Goal: Transaction & Acquisition: Purchase product/service

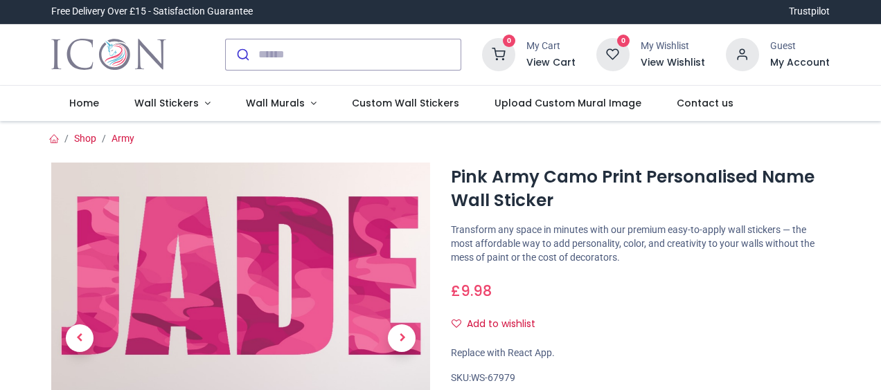
click at [637, 143] on ol "Shop Army" at bounding box center [440, 139] width 798 height 14
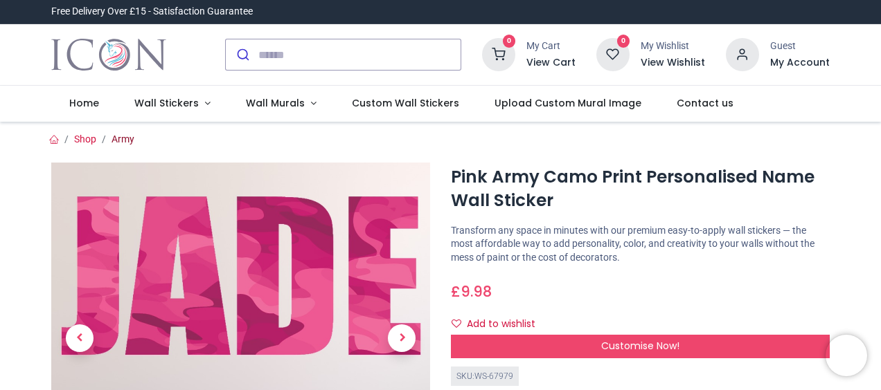
click at [118, 143] on link "Army" at bounding box center [122, 139] width 23 height 11
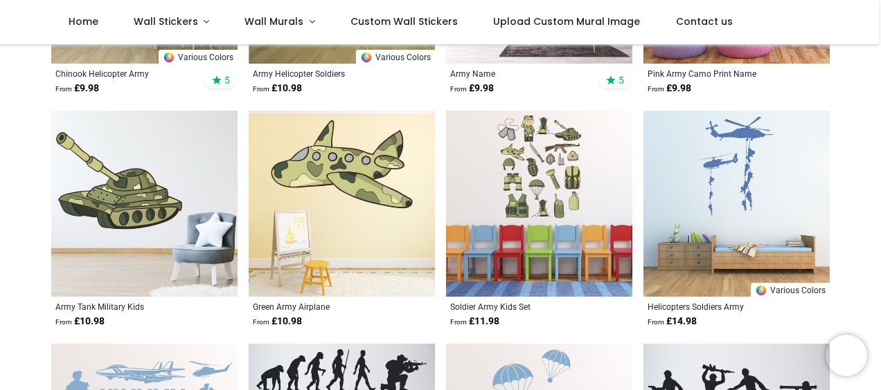
scroll to position [496, 0]
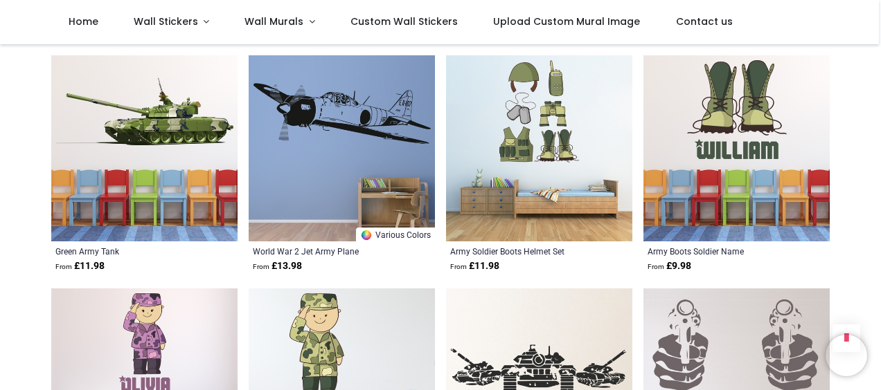
scroll to position [1457, 0]
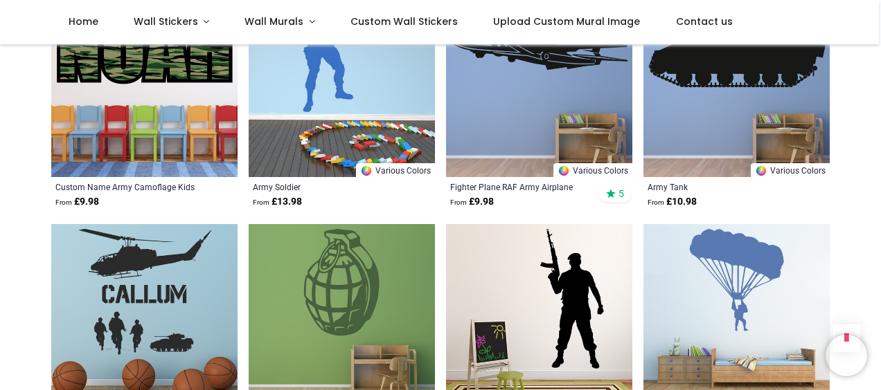
scroll to position [2525, 0]
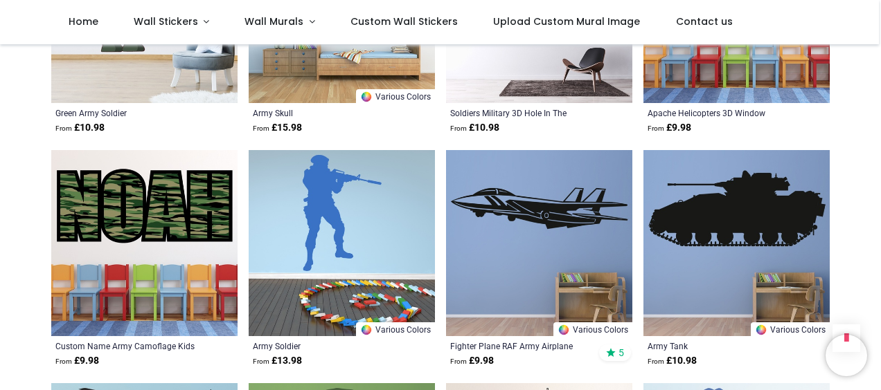
click at [161, 195] on img at bounding box center [144, 243] width 186 height 186
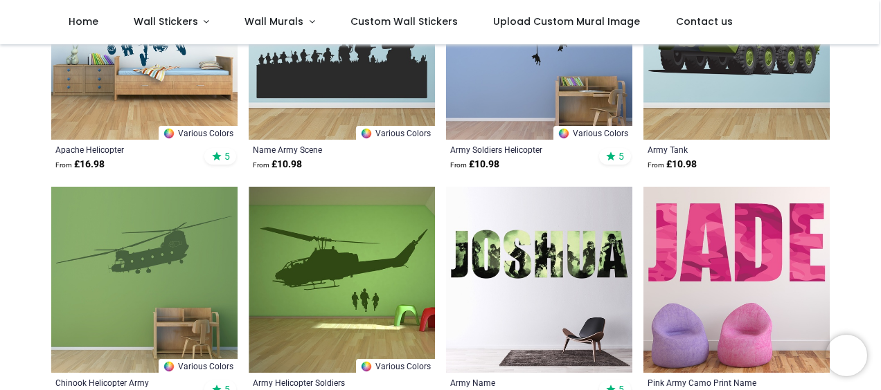
scroll to position [388, 0]
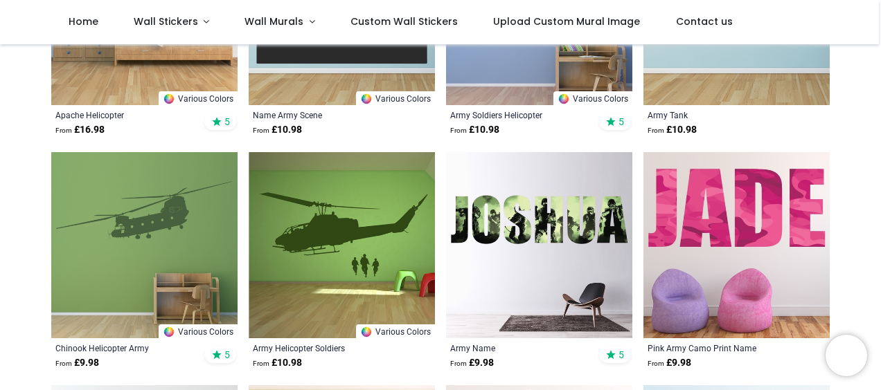
scroll to position [425, 0]
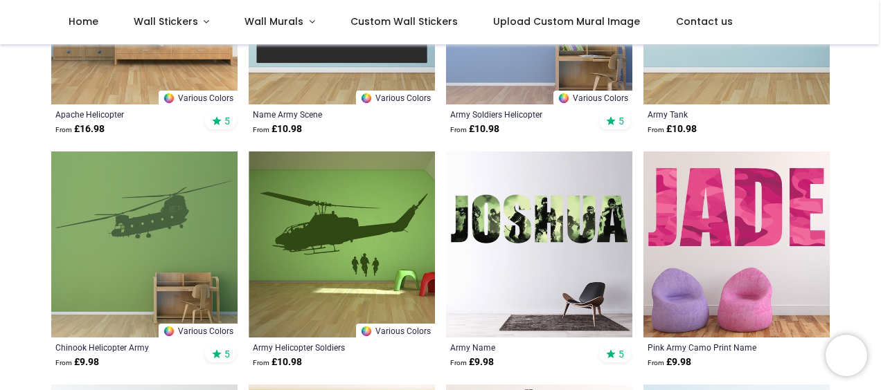
click at [532, 242] on img at bounding box center [539, 245] width 186 height 186
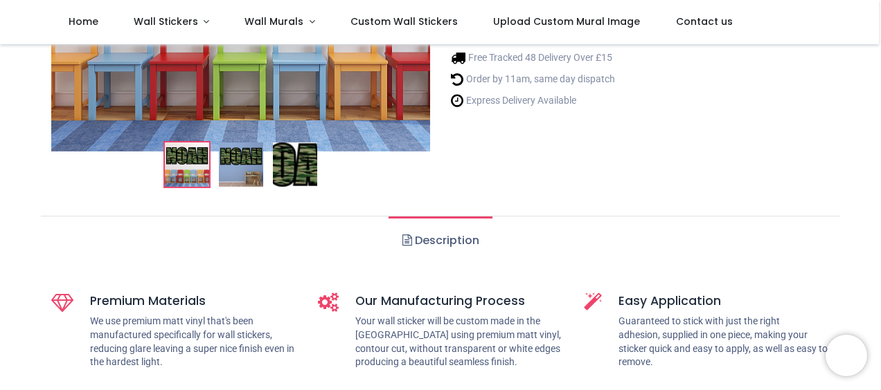
scroll to position [26, 0]
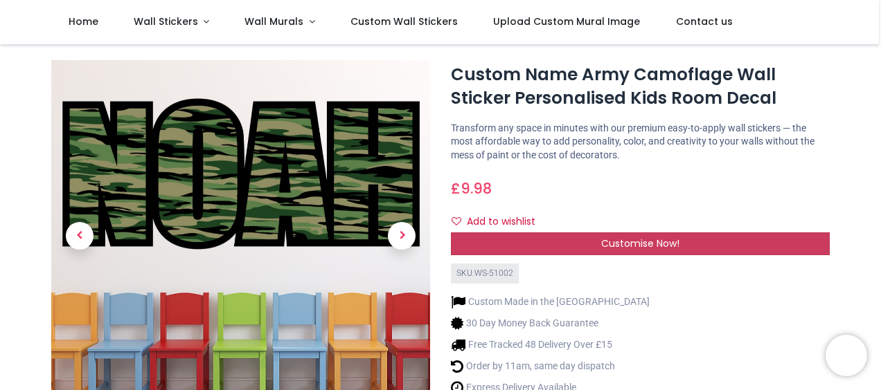
click at [649, 234] on div "Customise Now!" at bounding box center [640, 245] width 379 height 24
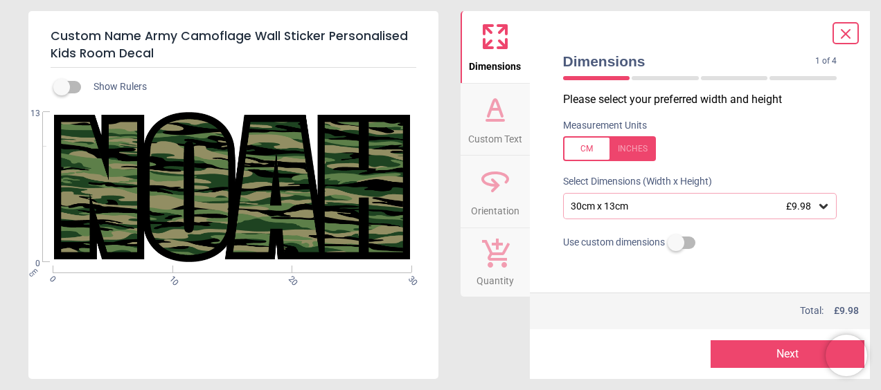
click at [766, 211] on div "30cm x 13cm £9.98" at bounding box center [693, 207] width 248 height 12
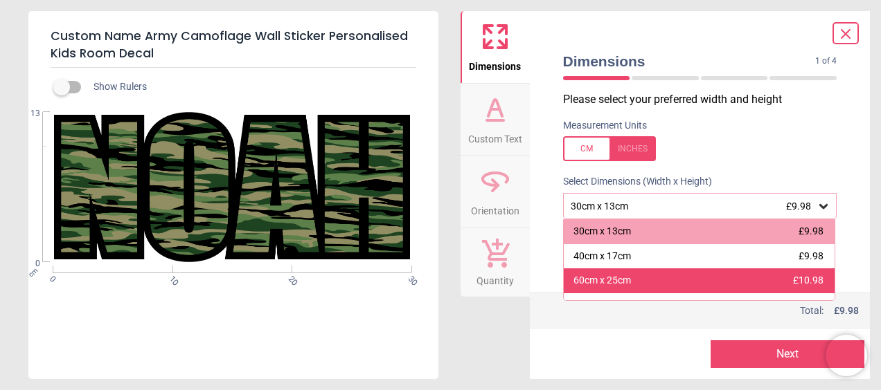
click at [732, 284] on div "60cm x 25cm £10.98" at bounding box center [699, 281] width 271 height 25
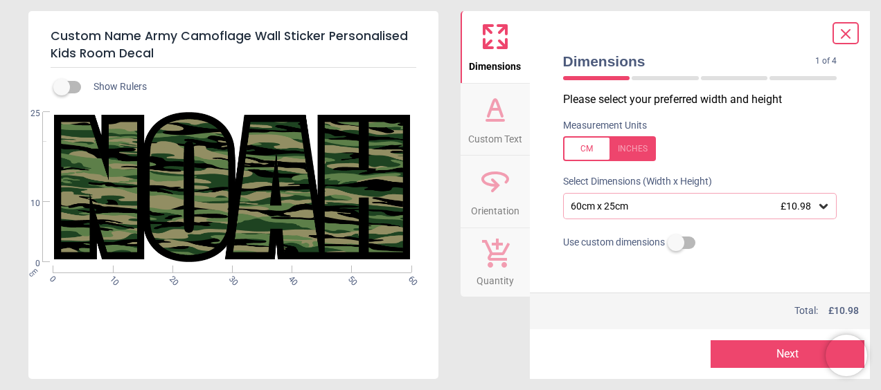
click at [638, 143] on div at bounding box center [609, 148] width 93 height 25
click at [570, 150] on div at bounding box center [609, 148] width 93 height 25
click at [505, 136] on span "Custom Text" at bounding box center [495, 136] width 54 height 21
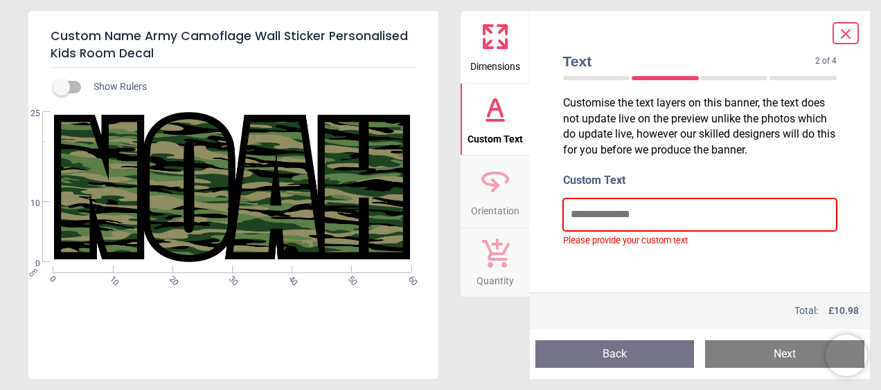
click at [656, 225] on input "text" at bounding box center [700, 215] width 274 height 32
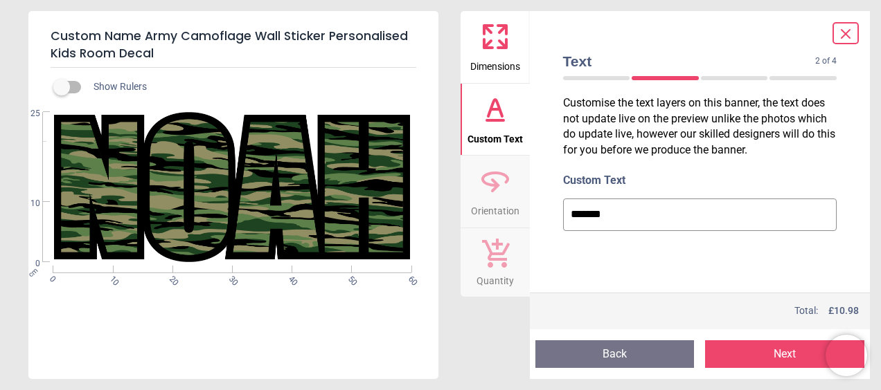
click at [642, 242] on div "Customise the text layers on this banner, the text does not update live on the …" at bounding box center [700, 192] width 296 height 201
click at [622, 215] on input "*******" at bounding box center [700, 215] width 274 height 32
type input "****"
click at [489, 167] on icon at bounding box center [494, 181] width 33 height 33
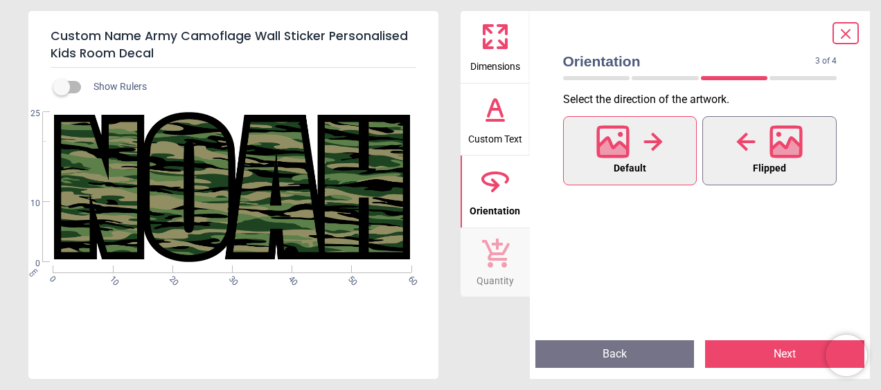
click at [743, 155] on div at bounding box center [769, 142] width 66 height 36
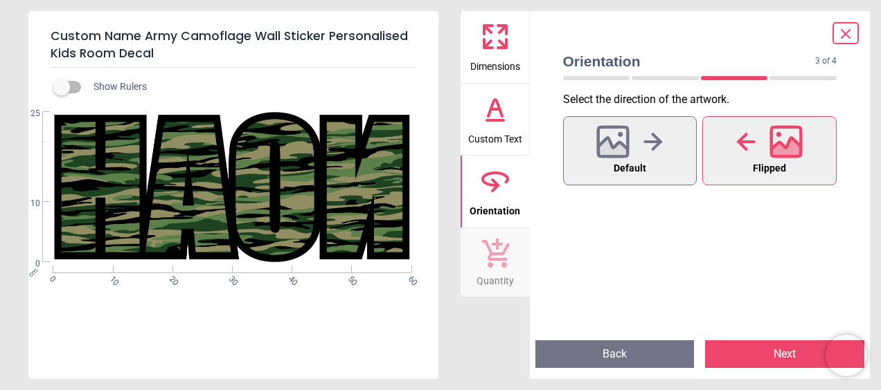
click at [743, 155] on div at bounding box center [769, 142] width 66 height 36
click at [637, 156] on div at bounding box center [629, 142] width 66 height 36
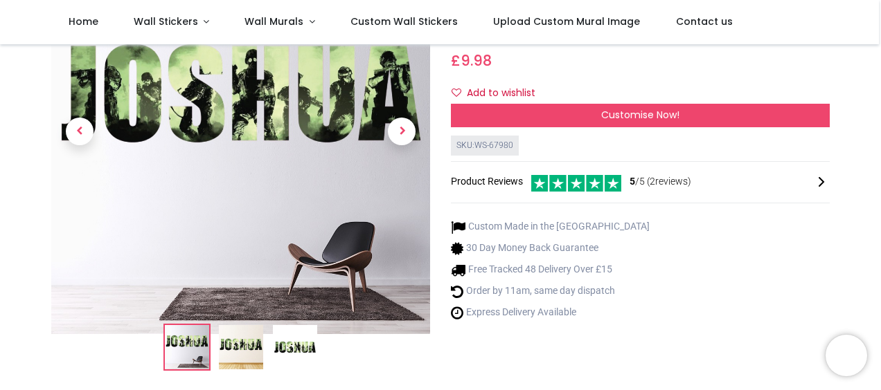
scroll to position [129, 0]
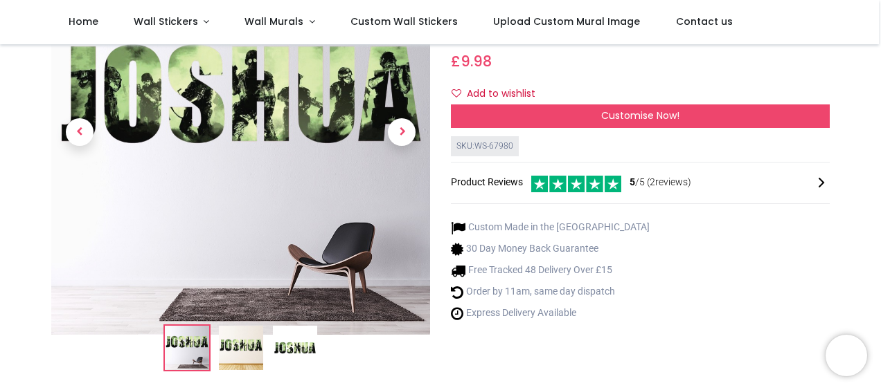
click at [255, 339] on img at bounding box center [241, 348] width 44 height 44
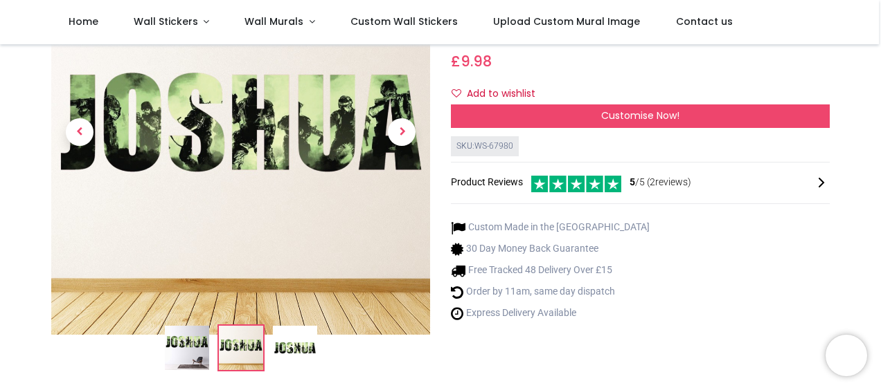
scroll to position [67, 0]
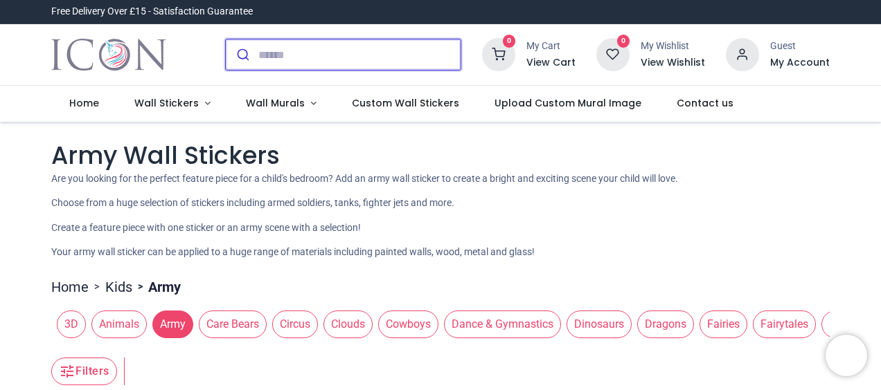
click at [261, 47] on input "search" at bounding box center [359, 54] width 202 height 30
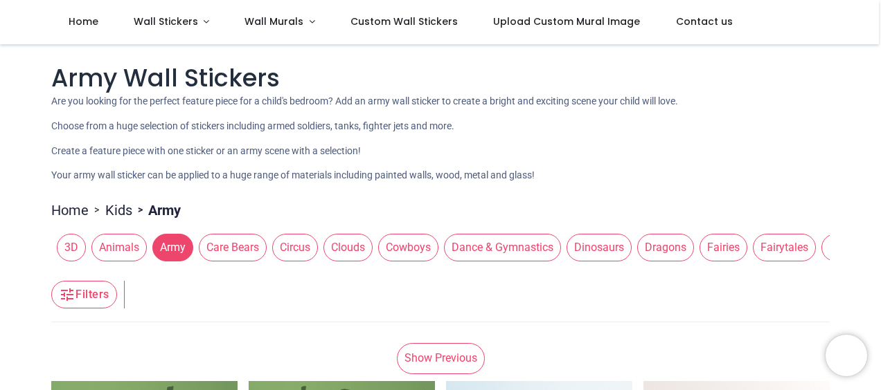
scroll to position [109, 0]
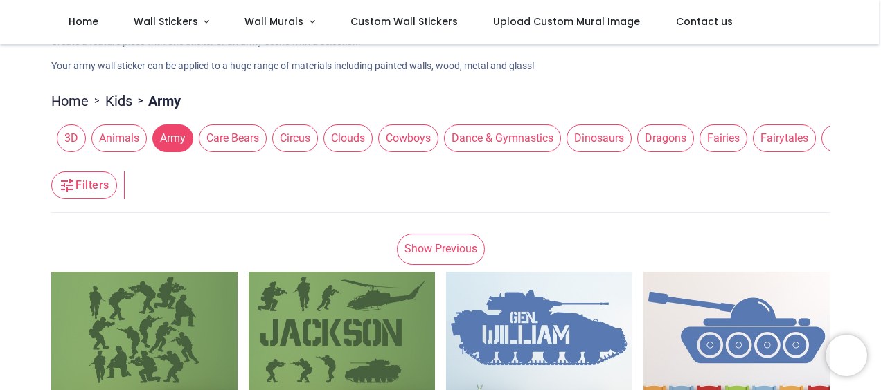
click at [73, 127] on span "3D" at bounding box center [71, 139] width 29 height 28
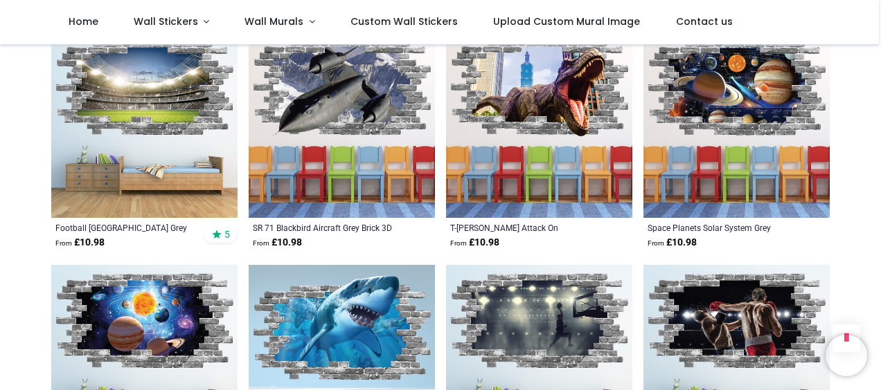
scroll to position [1250, 0]
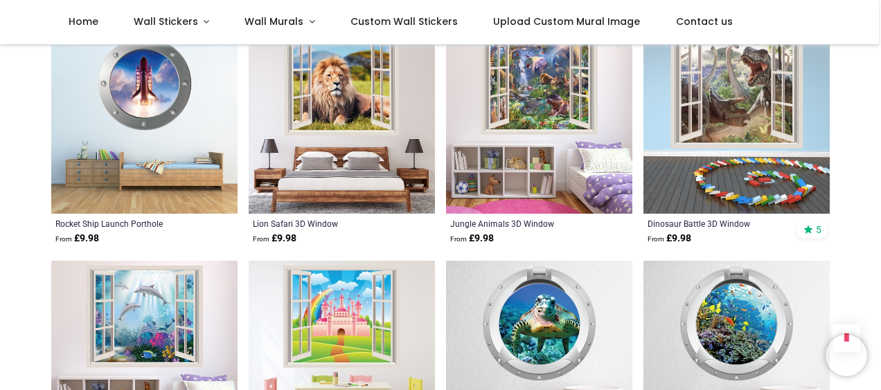
scroll to position [3131, 0]
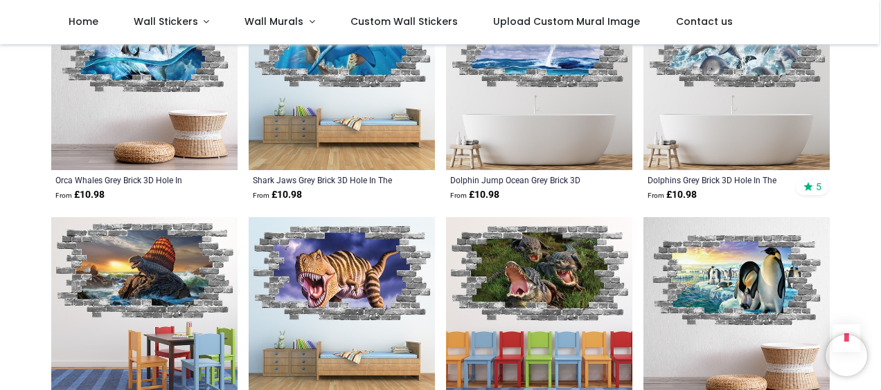
scroll to position [5956, 0]
